Goal: Information Seeking & Learning: Learn about a topic

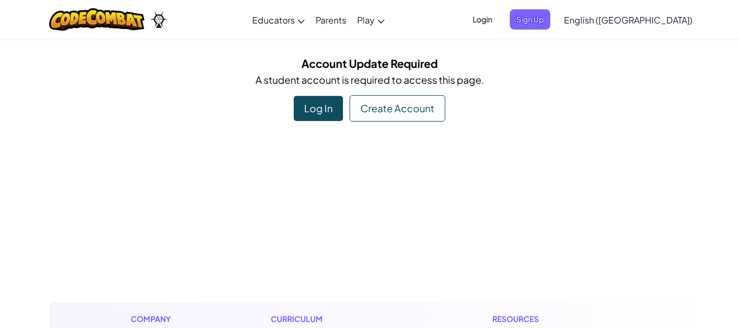
click at [326, 109] on div "Log In" at bounding box center [318, 108] width 49 height 25
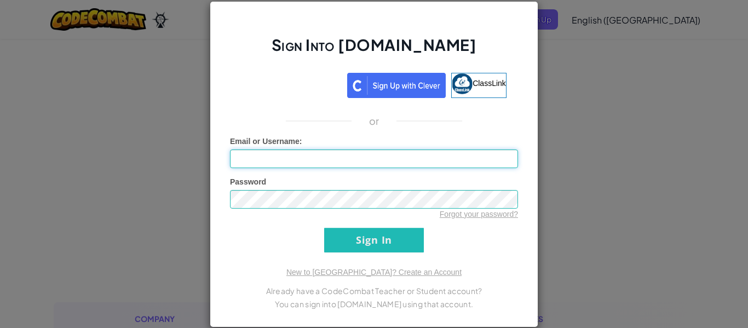
click at [339, 156] on input "Email or Username :" at bounding box center [374, 158] width 288 height 19
click at [472, 81] on span "ClassLink" at bounding box center [488, 82] width 33 height 9
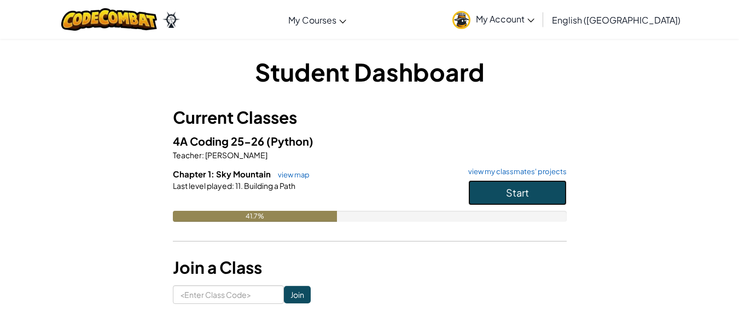
click at [500, 196] on button "Start" at bounding box center [517, 192] width 99 height 25
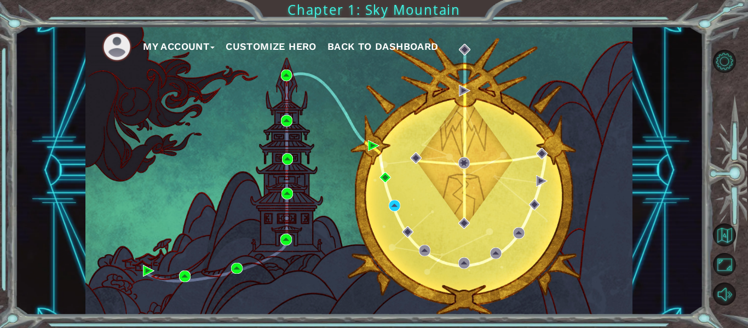
click at [357, 47] on span "Back to Dashboard" at bounding box center [382, 45] width 111 height 11
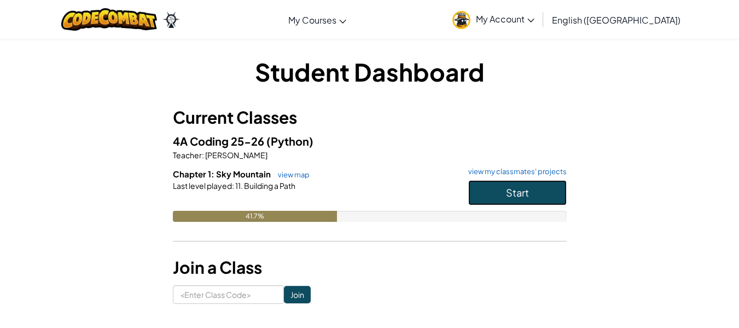
click at [501, 196] on button "Start" at bounding box center [517, 192] width 99 height 25
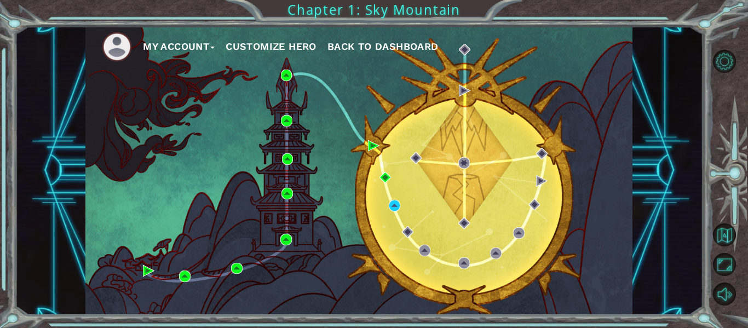
click at [11, 142] on div "My Account Customize Hero Back to Dashboard Chapter 1: Sky Mountain" at bounding box center [374, 164] width 748 height 328
drag, startPoint x: 425, startPoint y: 10, endPoint x: 415, endPoint y: 15, distance: 11.3
click at [425, 10] on div "My Account Customize Hero Back to Dashboard Chapter 1: Sky Mountain" at bounding box center [374, 164] width 748 height 328
click at [387, 204] on div "My Account Customize Hero Back to Dashboard" at bounding box center [358, 170] width 547 height 288
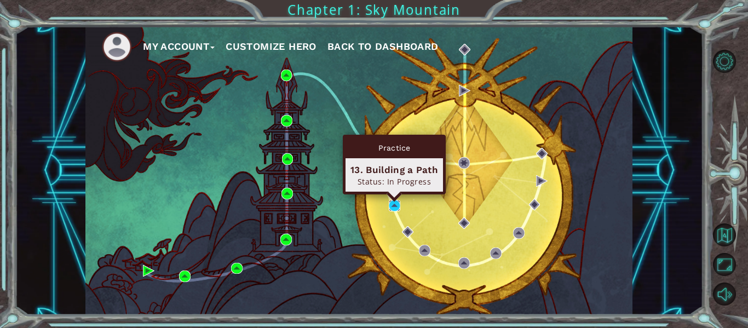
click at [394, 204] on img at bounding box center [394, 205] width 11 height 11
